Goal: Find specific page/section: Find specific page/section

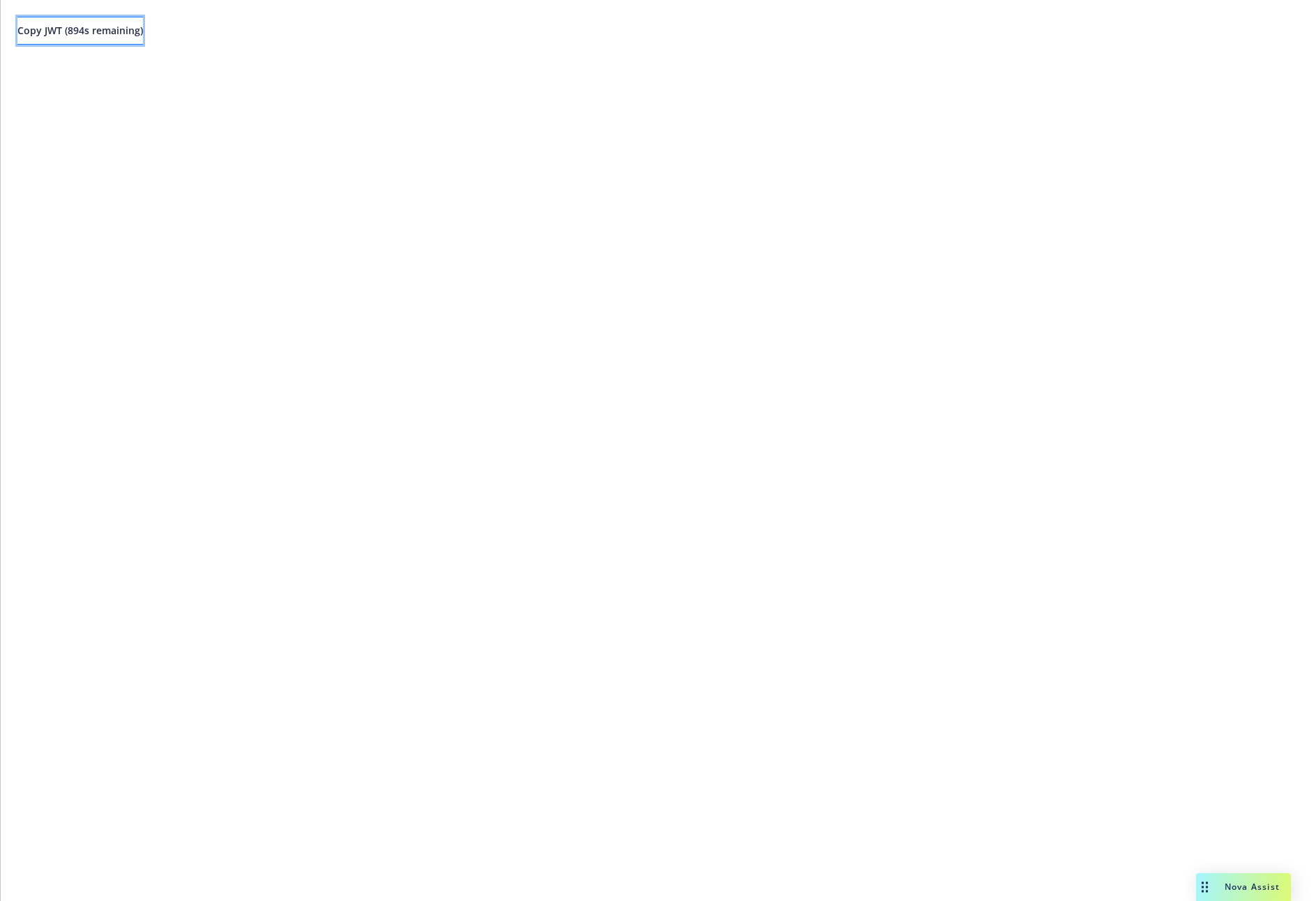
click at [97, 18] on button "Copy JWT ( 894 s remaining)" at bounding box center [80, 30] width 125 height 28
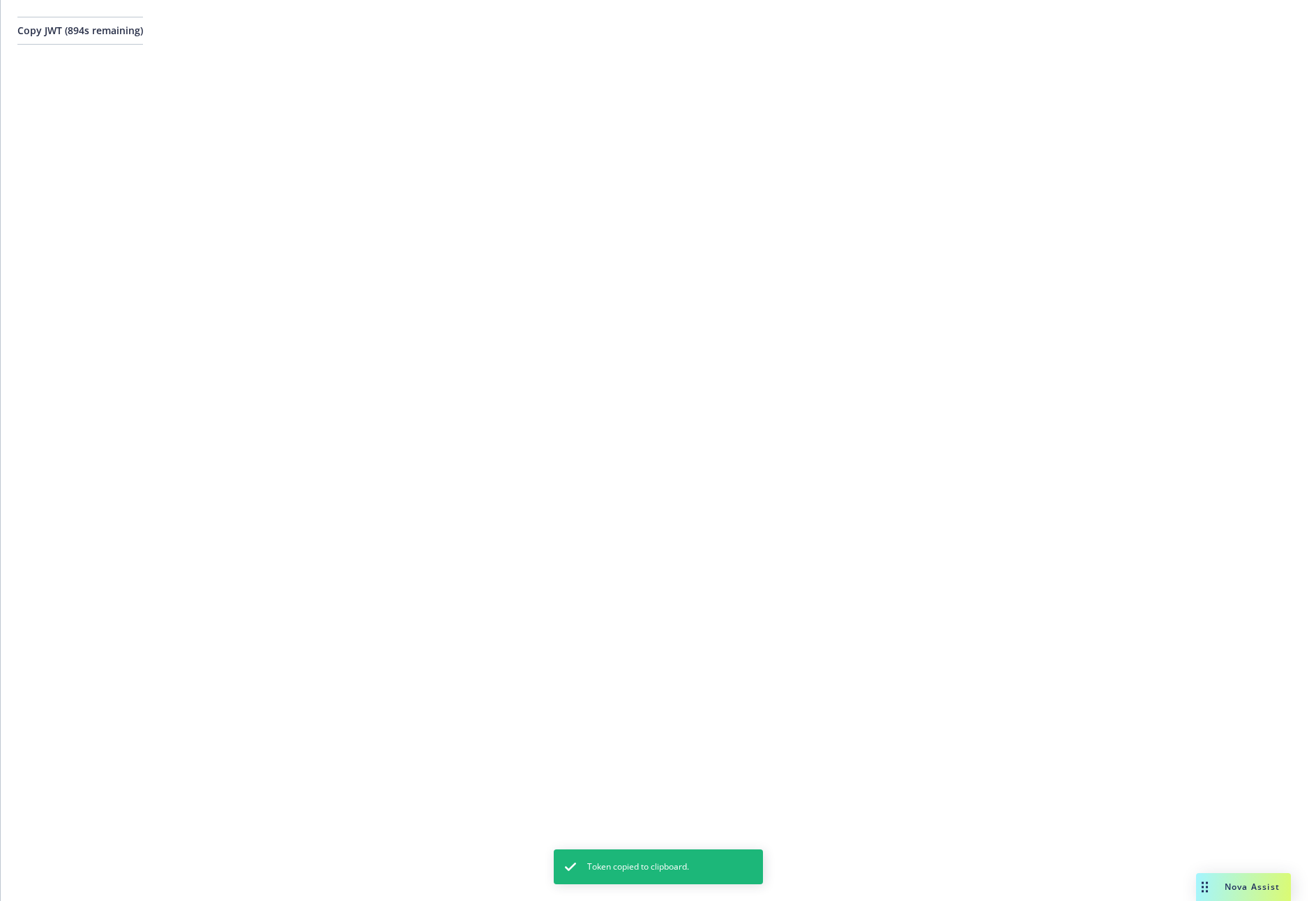
click at [638, 124] on div "Copy JWT ( 894 s remaining)" at bounding box center [658, 450] width 1315 height 901
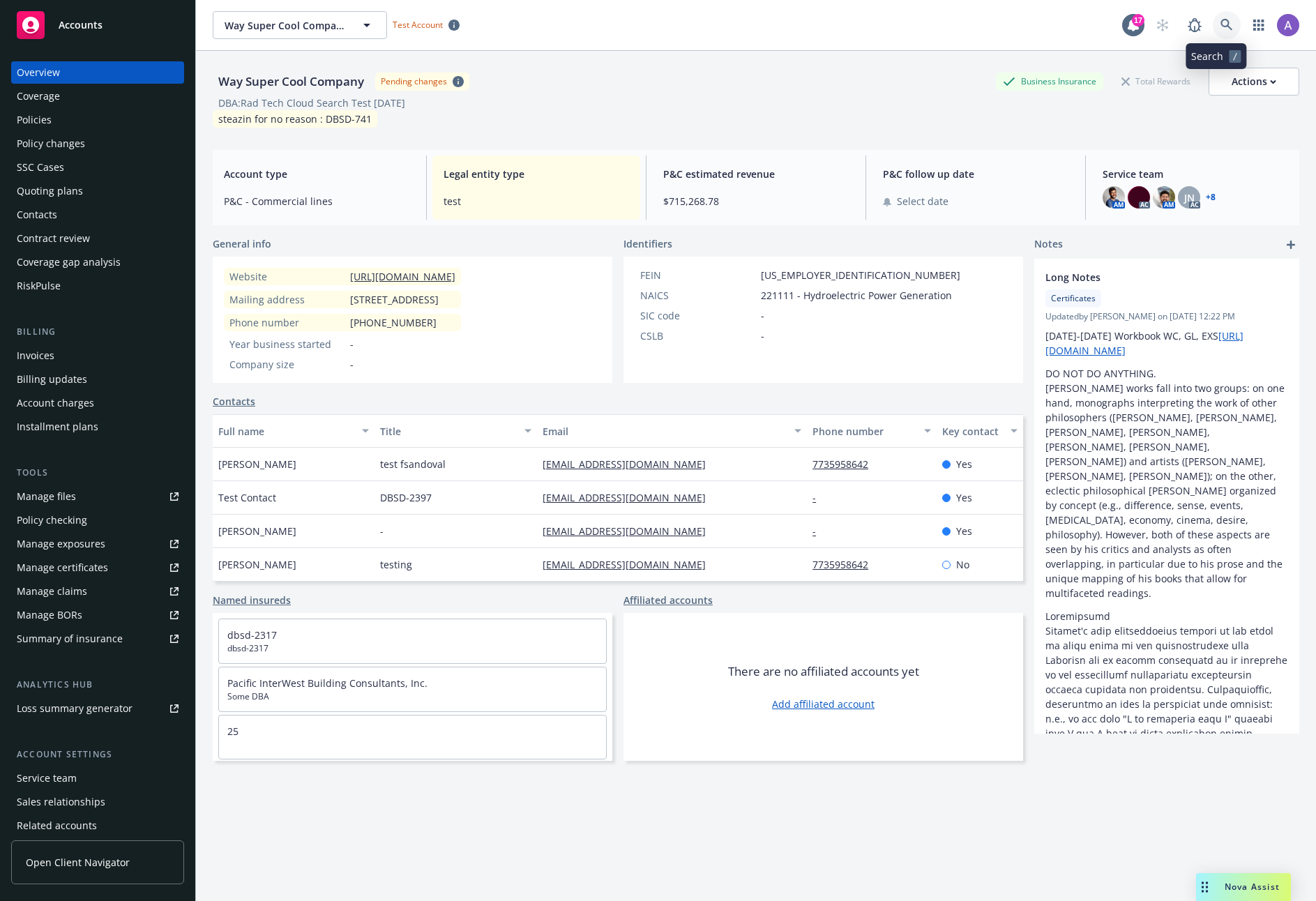
click at [1220, 22] on icon at bounding box center [1226, 25] width 12 height 12
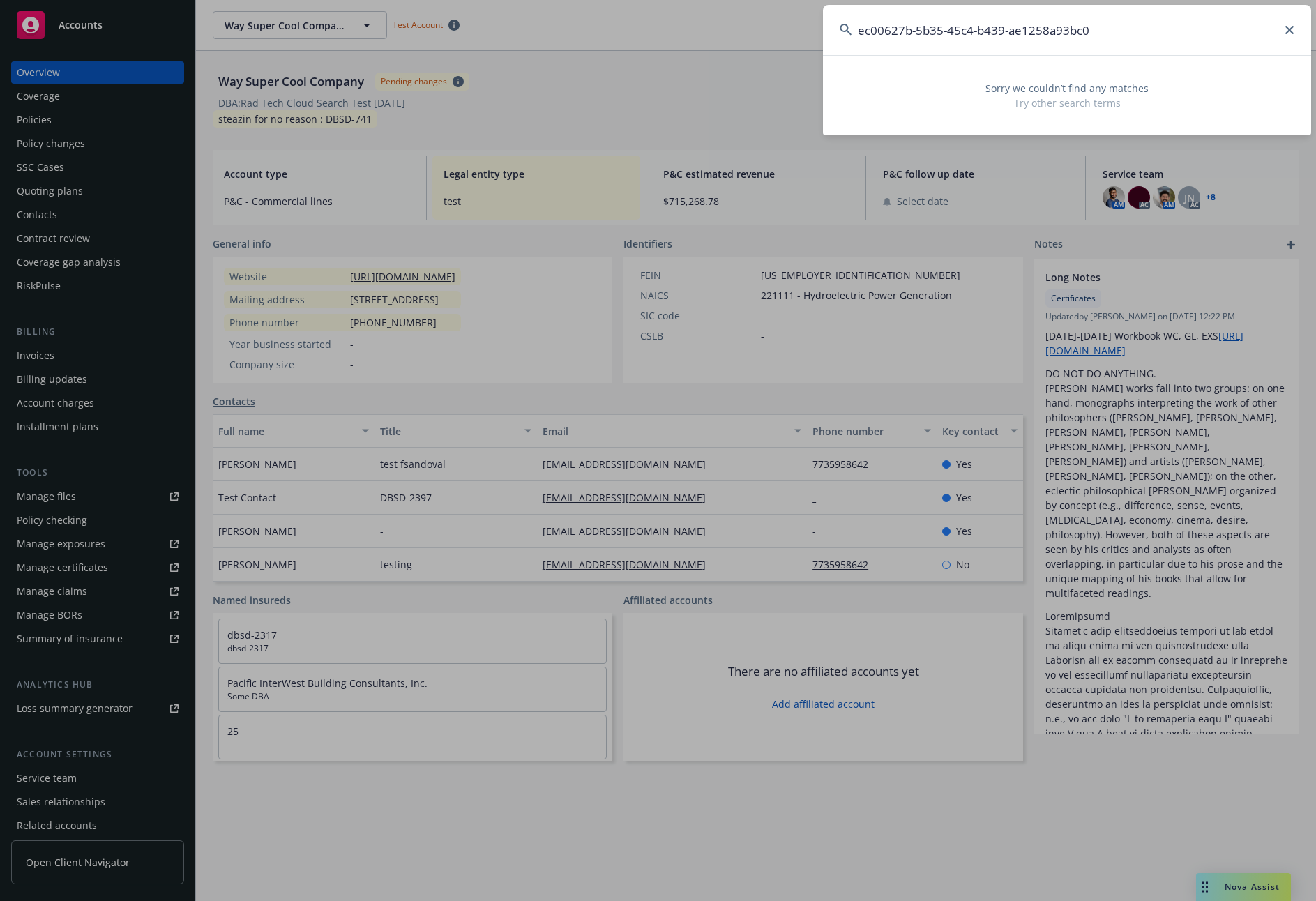
type input "ec00627b-5b35-45c4-b439-ae1258a93bc0"
